Goal: Check status

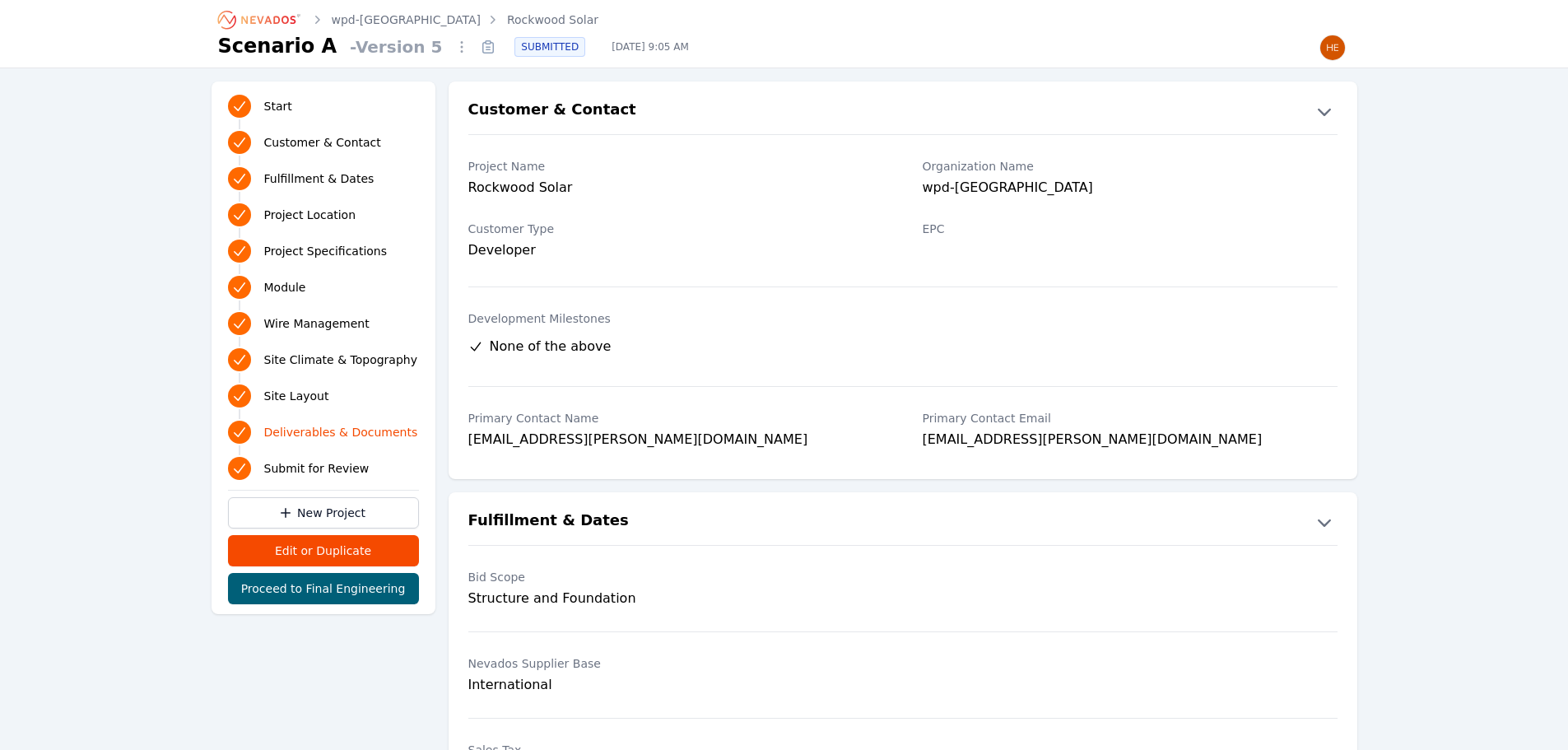
scroll to position [3377, 0]
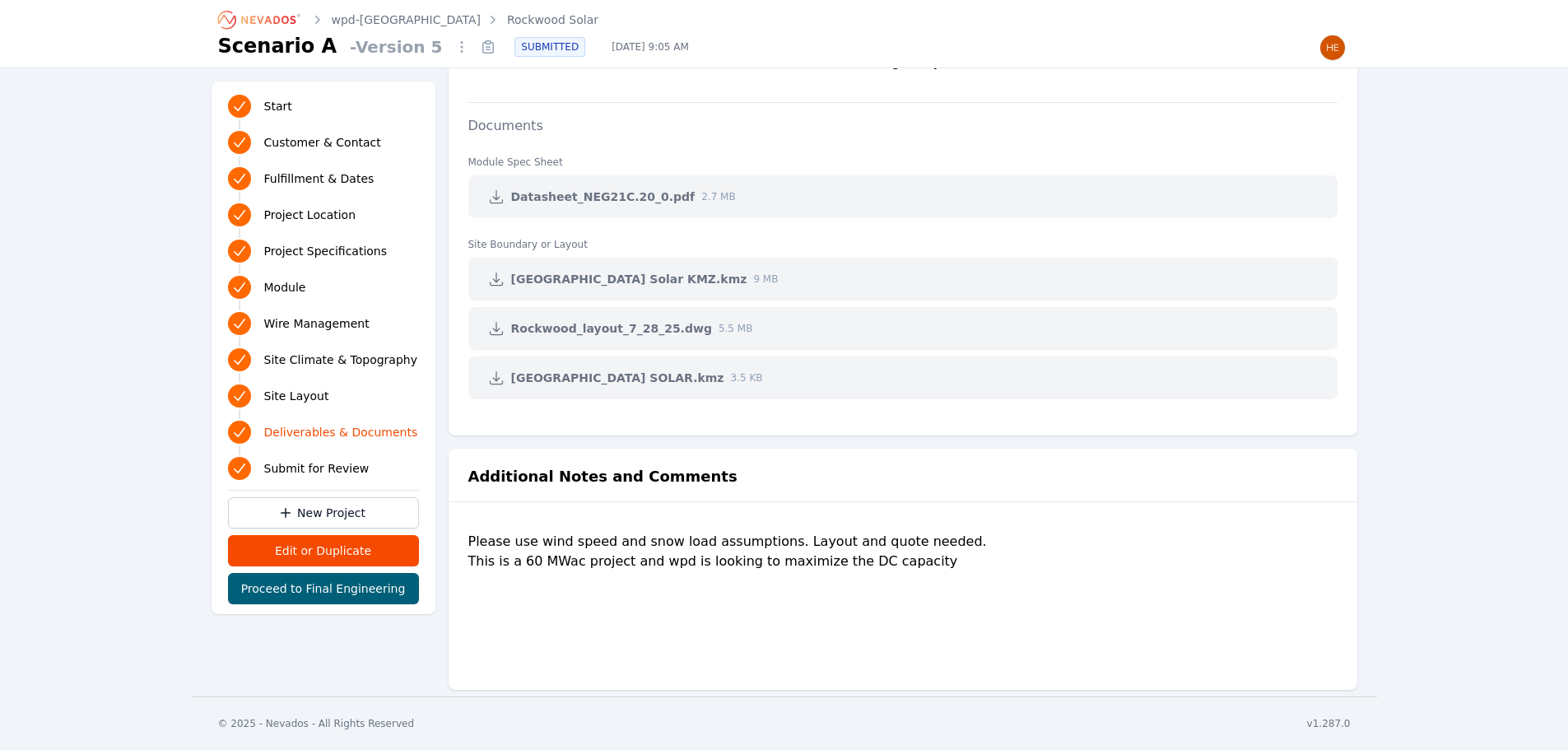
click at [271, 20] on icon "Breadcrumb" at bounding box center [260, 19] width 91 height 26
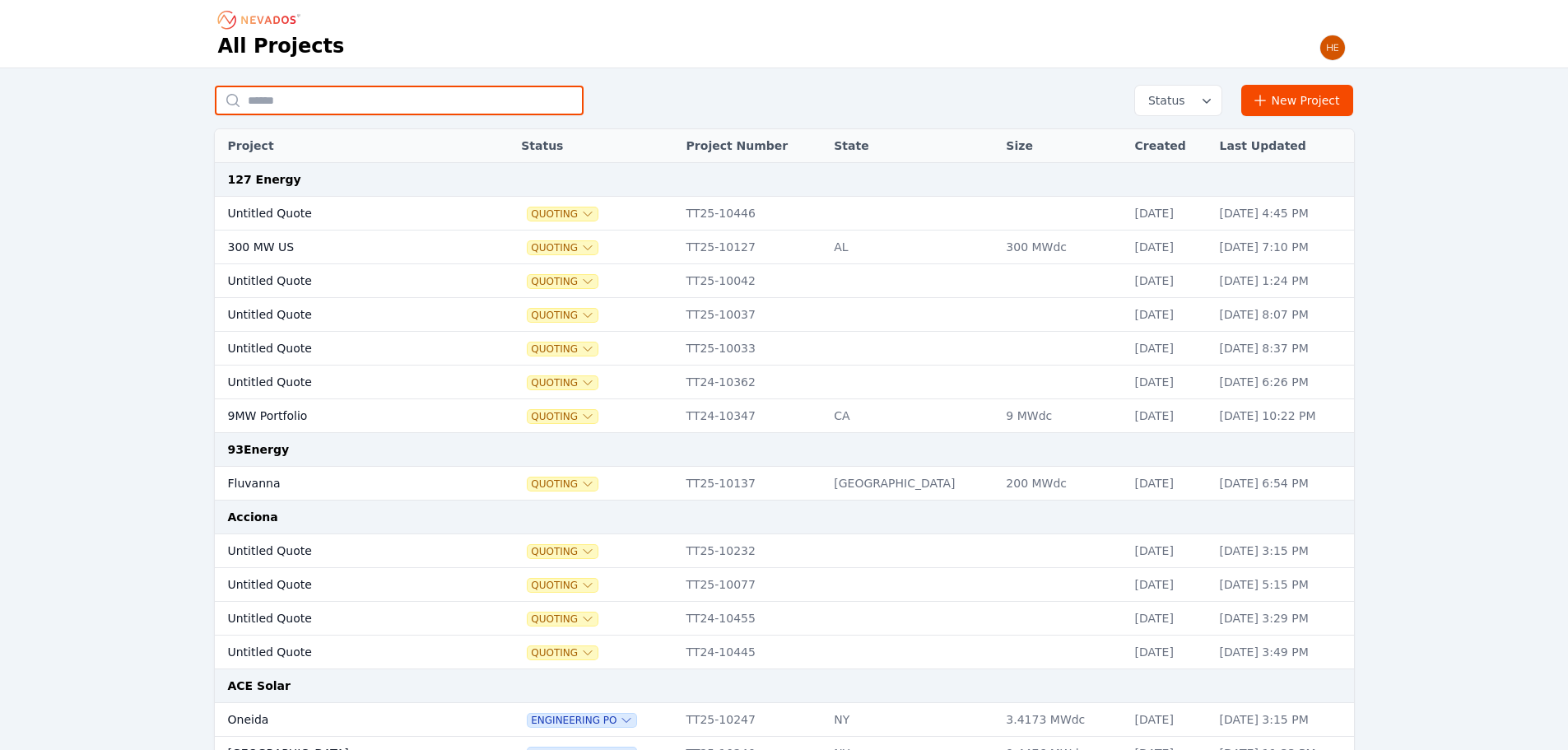
click at [364, 89] on input "text" at bounding box center [399, 100] width 369 height 29
type input "*********"
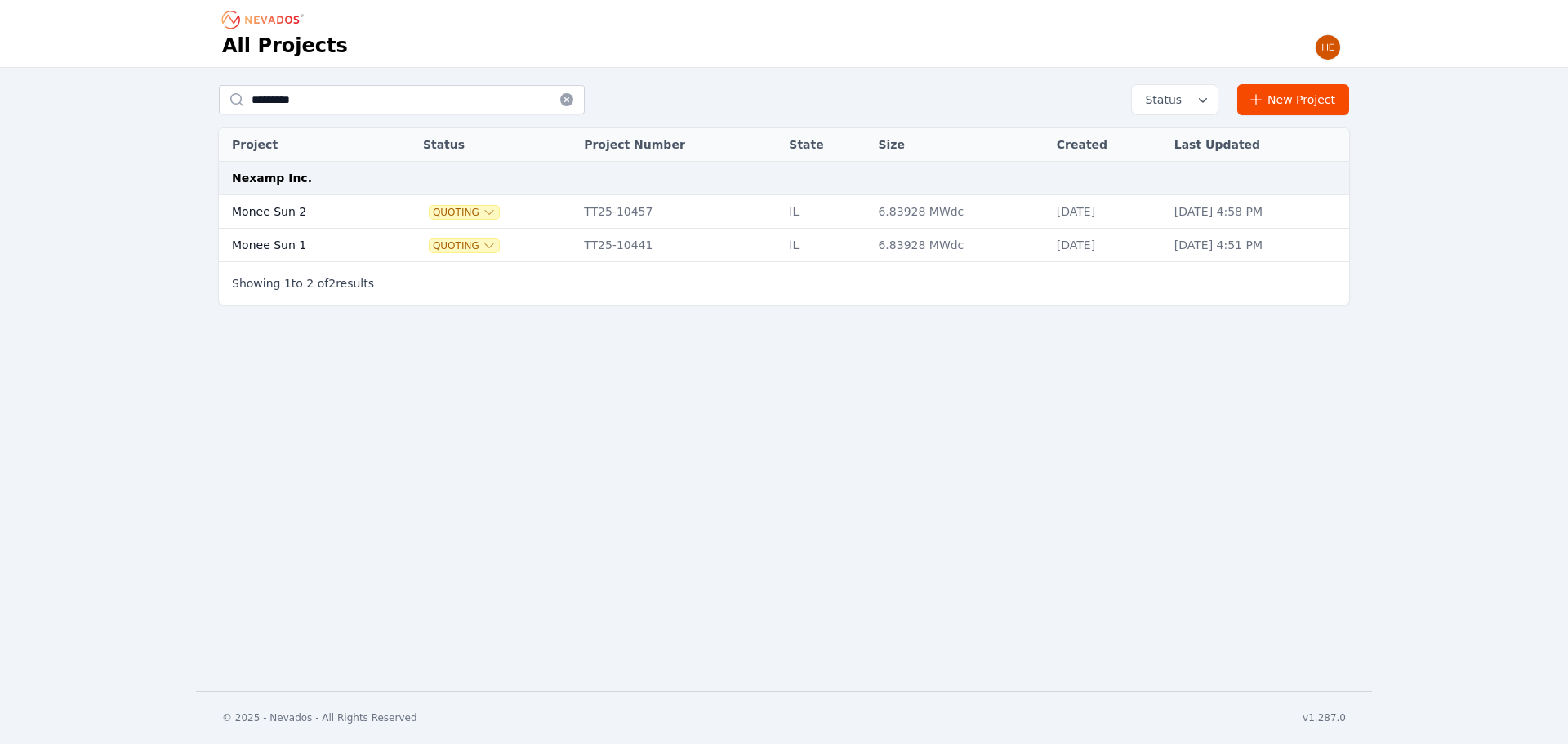
click at [310, 238] on td "Monee Sun 1" at bounding box center [302, 245] width 168 height 33
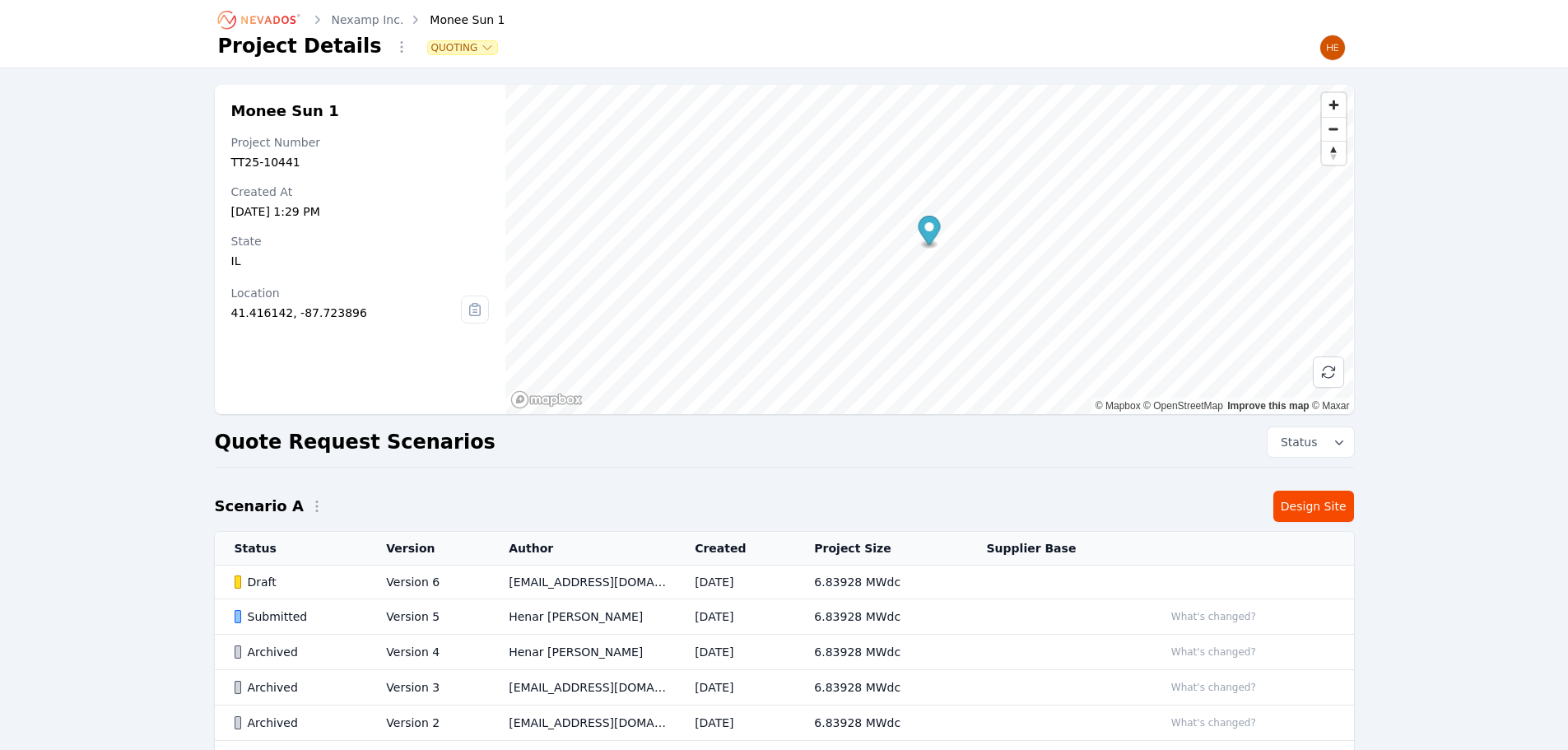
scroll to position [82, 0]
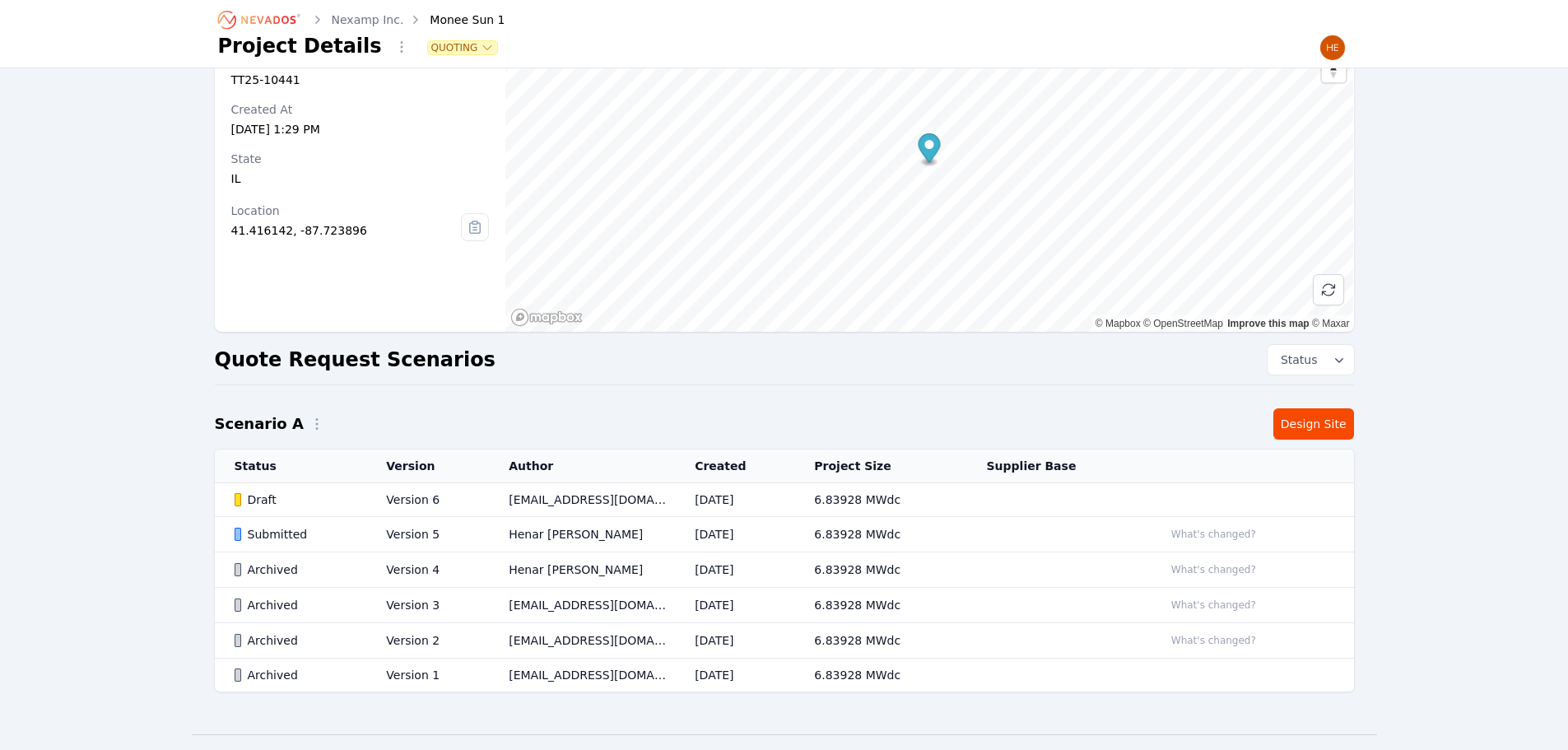
click at [277, 528] on div "Submitted" at bounding box center [297, 534] width 124 height 17
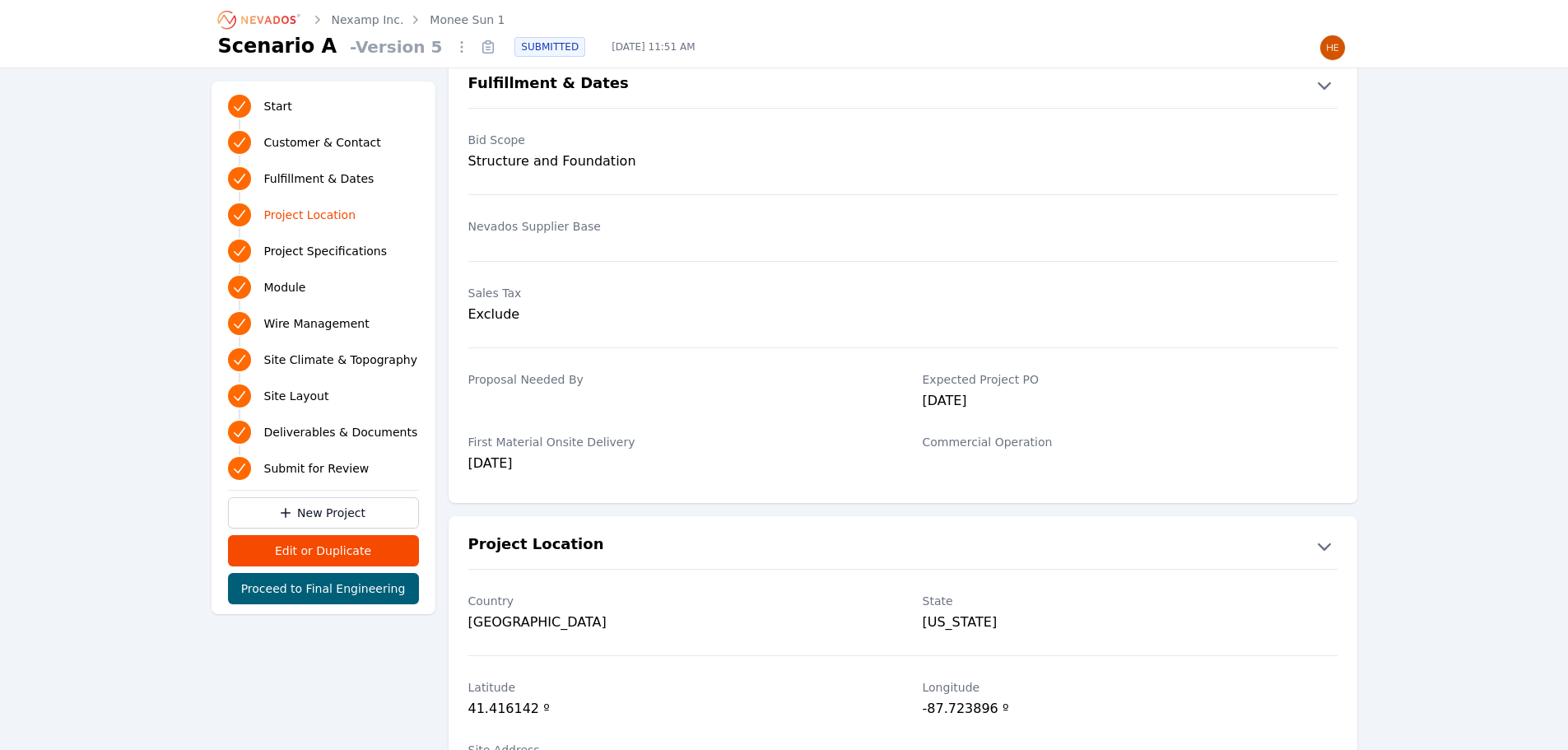
scroll to position [411, 0]
